Goal: Information Seeking & Learning: Learn about a topic

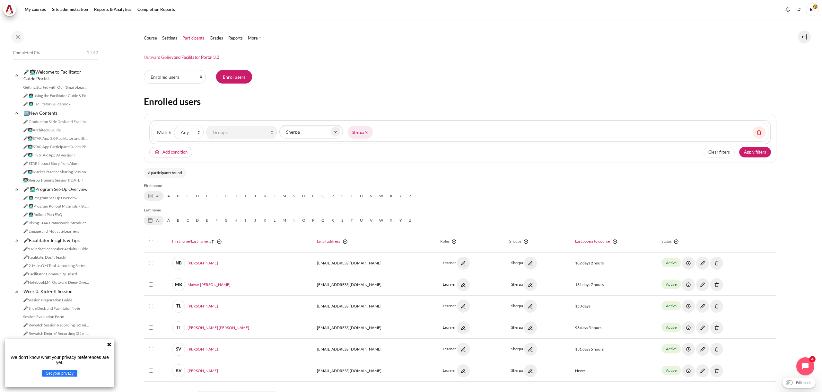
select select "groups"
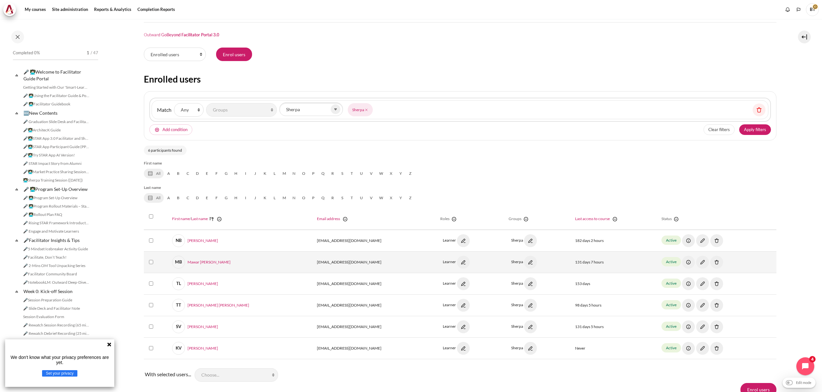
scroll to position [23, 0]
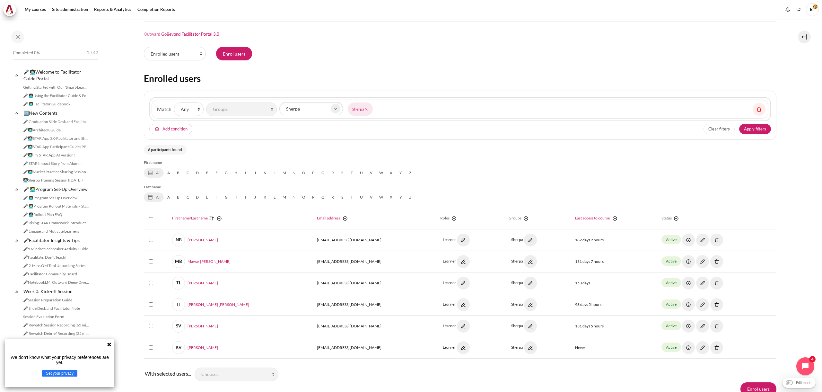
drag, startPoint x: 364, startPoint y: 109, endPoint x: 357, endPoint y: 111, distance: 6.6
click at [364, 109] on icon "Content" at bounding box center [366, 109] width 4 height 4
click at [335, 110] on icon "Content" at bounding box center [336, 109] width 6 height 6
drag, startPoint x: 235, startPoint y: 121, endPoint x: 231, endPoint y: 121, distance: 3.9
click at [233, 121] on div "Match None Any All of the following: Filter 1 Match None Any All Filter type Se…" at bounding box center [460, 115] width 633 height 49
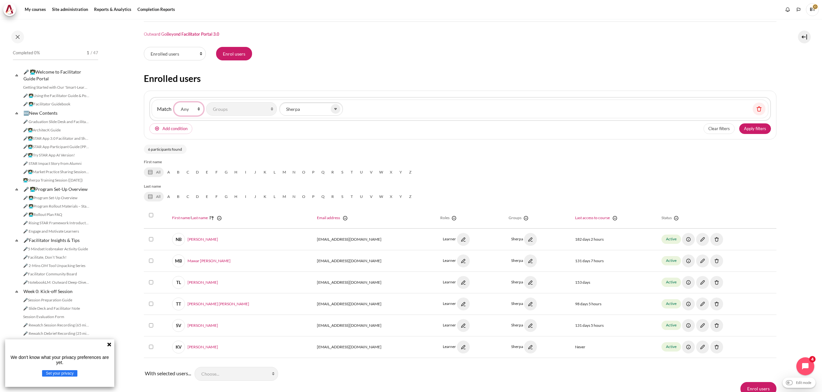
click at [186, 112] on select "None Any All" at bounding box center [189, 108] width 30 height 13
click at [169, 173] on link "A" at bounding box center [169, 172] width 10 height 10
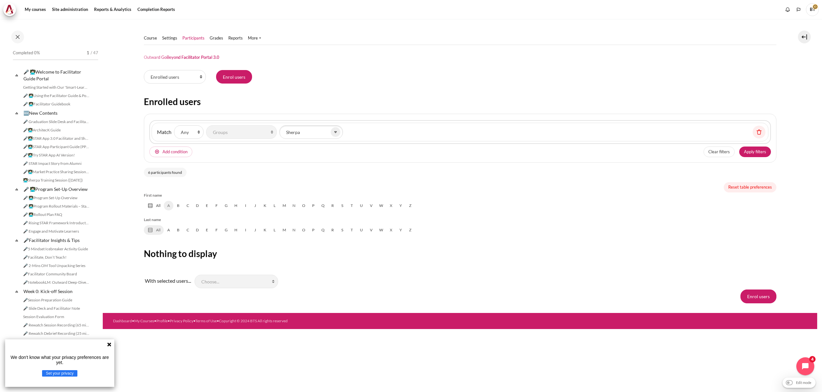
scroll to position [0, 0]
click at [149, 37] on link "Course" at bounding box center [150, 38] width 13 height 6
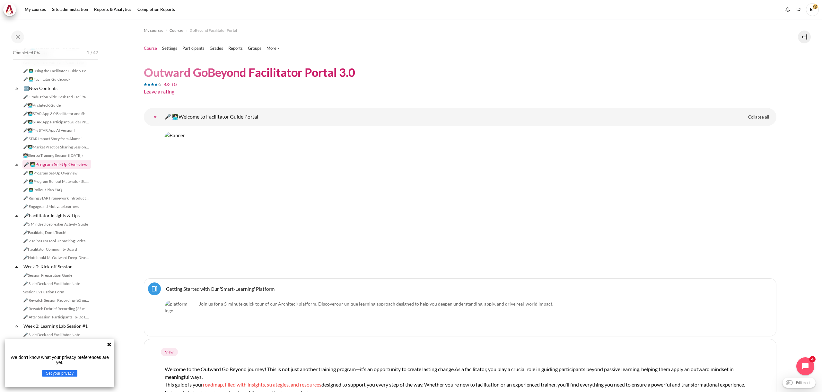
scroll to position [29, 0]
click at [48, 102] on link "🎤👩🏻‍💻ArchitecK Guide" at bounding box center [56, 102] width 70 height 8
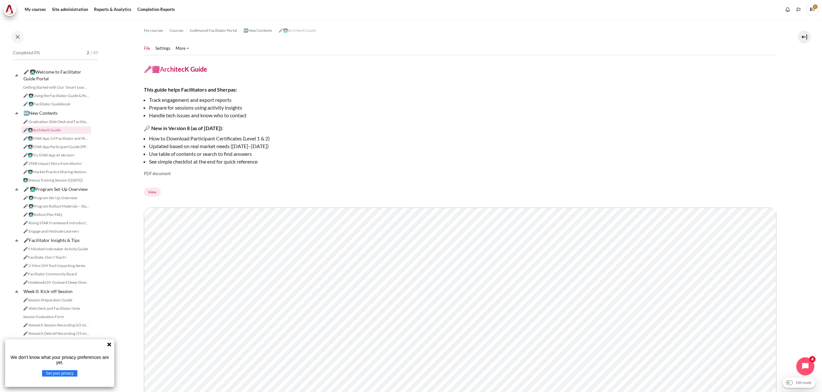
click at [222, 131] on p "🔎 New in Version 8 (as of [DATE]):" at bounding box center [256, 128] width 225 height 8
